Goal: Find specific page/section: Find specific page/section

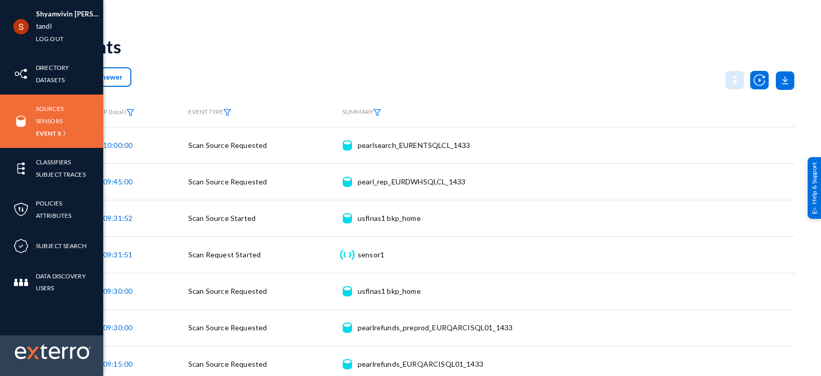
click at [35, 354] on img at bounding box center [33, 353] width 12 height 12
click at [62, 352] on img at bounding box center [53, 350] width 76 height 15
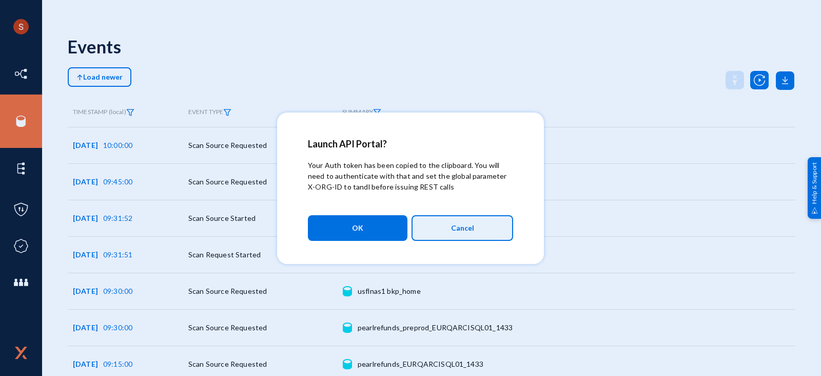
click at [452, 227] on span "Cancel" at bounding box center [462, 227] width 23 height 17
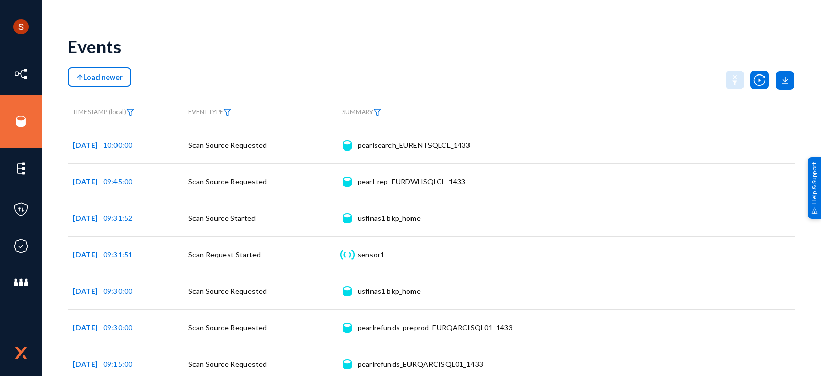
click at [239, 30] on div "Events" at bounding box center [432, 47] width 728 height 42
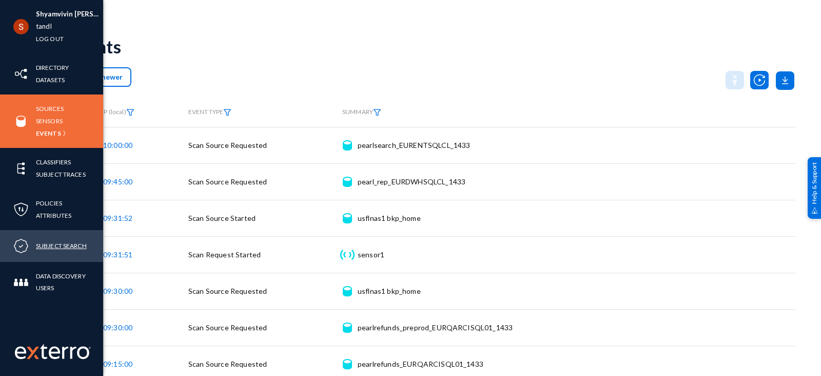
click at [51, 245] on link "Subject Search" at bounding box center [61, 246] width 51 height 12
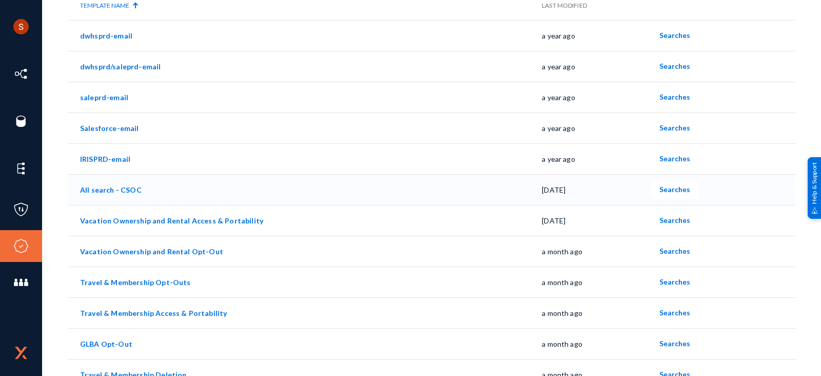
scroll to position [111, 0]
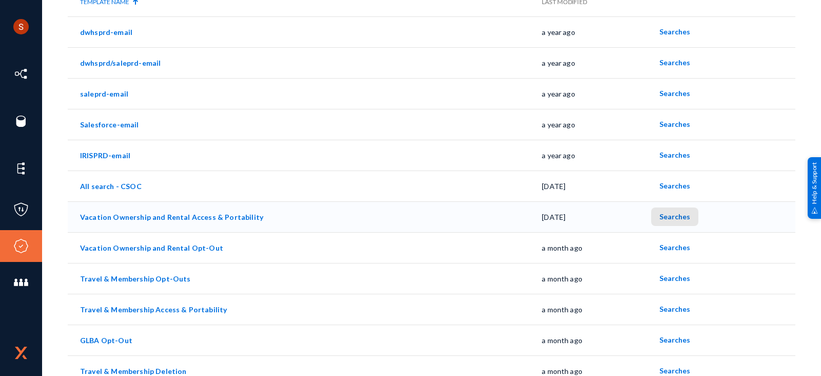
click at [674, 216] on span "Searches" at bounding box center [675, 216] width 31 height 9
